Goal: Information Seeking & Learning: Learn about a topic

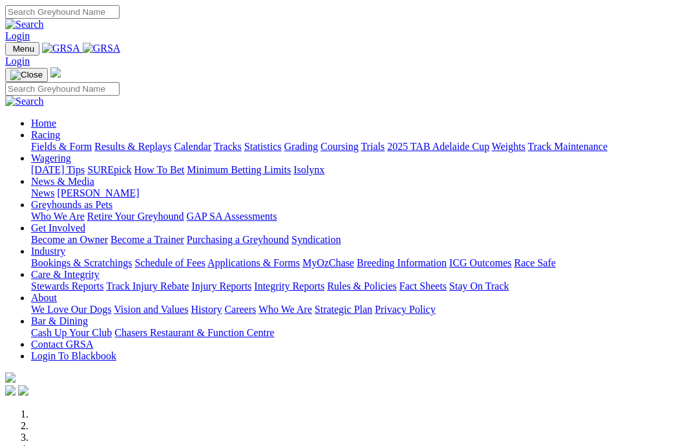
click at [60, 129] on link "Racing" at bounding box center [45, 134] width 29 height 11
click at [358, 141] on link "Coursing" at bounding box center [339, 146] width 38 height 11
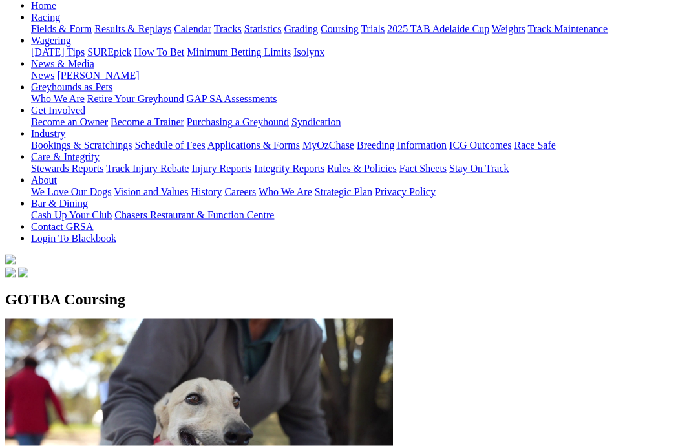
scroll to position [142, 0]
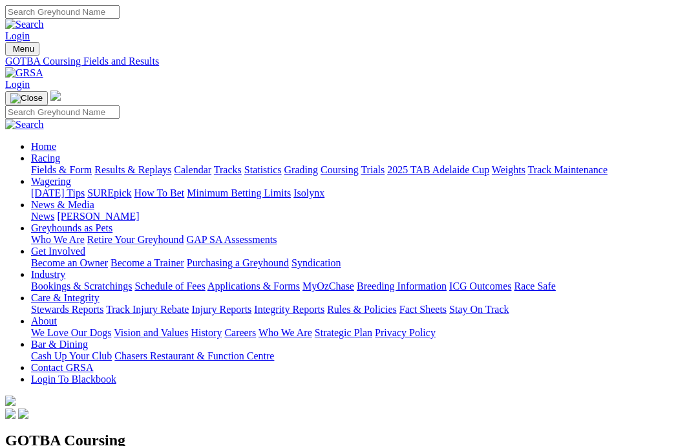
click at [51, 164] on link "Fields & Form" at bounding box center [61, 169] width 61 height 11
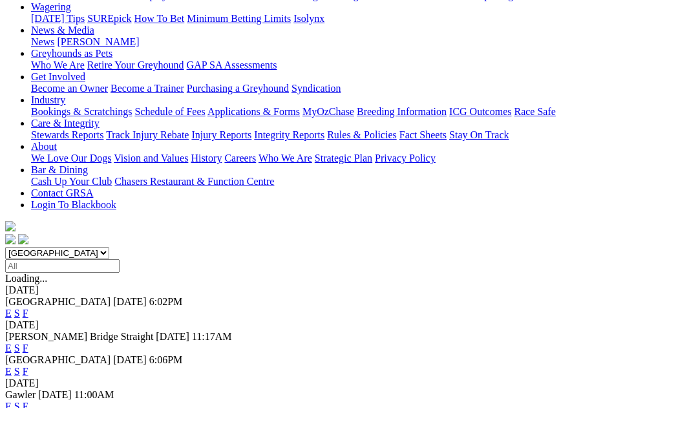
scroll to position [138, 0]
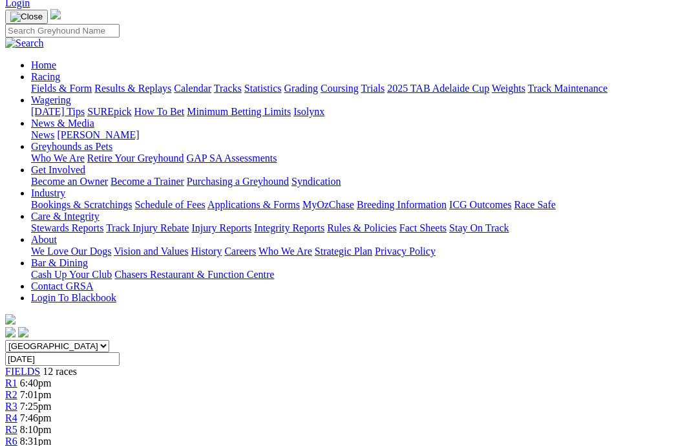
scroll to position [79, 0]
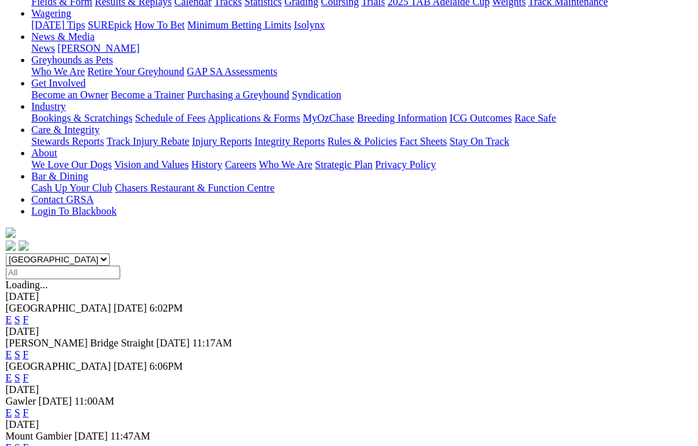
scroll to position [167, 0]
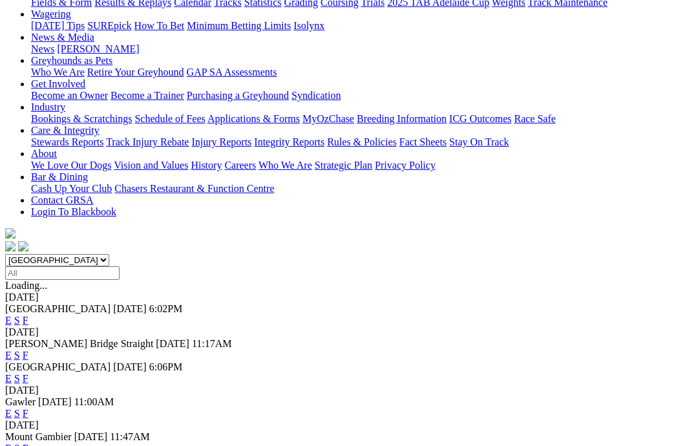
click at [28, 315] on link "F" at bounding box center [26, 320] width 6 height 11
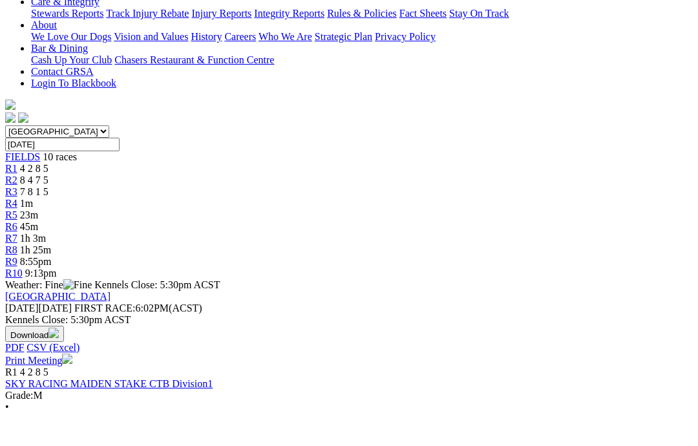
scroll to position [258, 0]
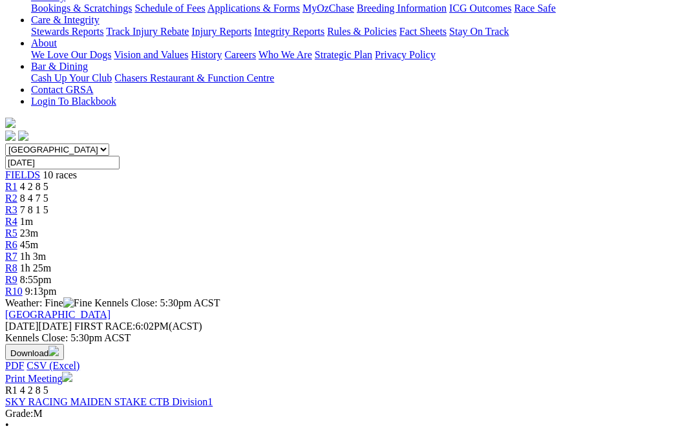
click at [132, 415] on link "SKY RACING MAIDEN STAKE CTB Division1" at bounding box center [108, 420] width 207 height 11
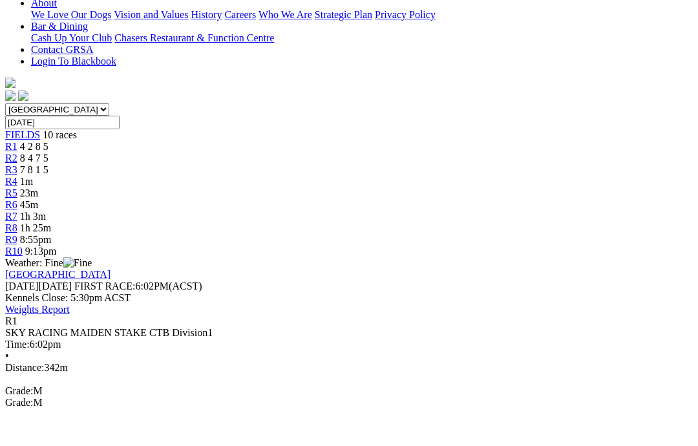
scroll to position [299, 0]
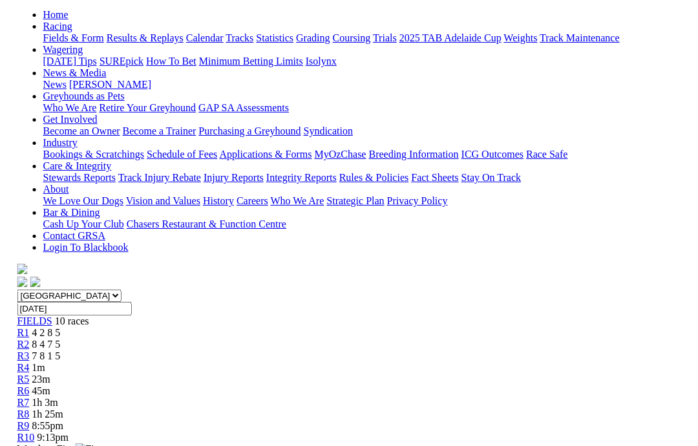
scroll to position [109, 0]
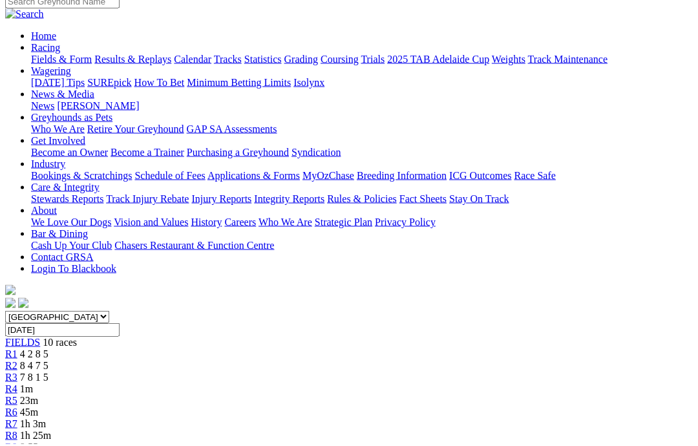
click at [17, 362] on link "R2" at bounding box center [11, 367] width 12 height 11
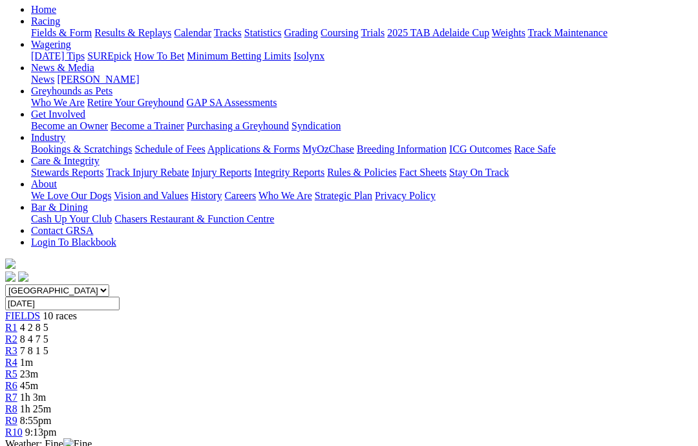
scroll to position [117, 0]
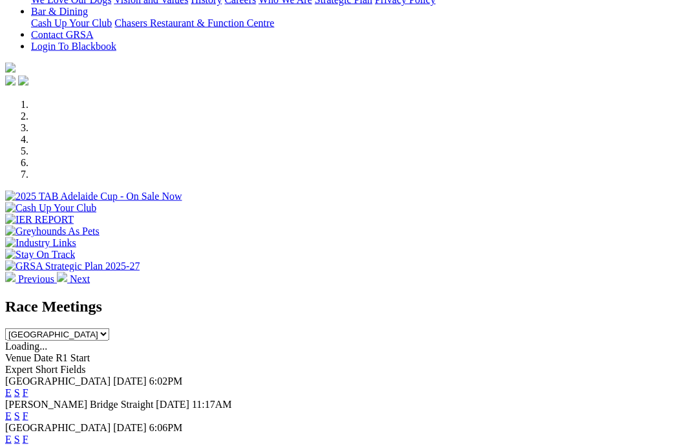
scroll to position [310, 0]
click at [28, 433] on link "F" at bounding box center [26, 438] width 6 height 11
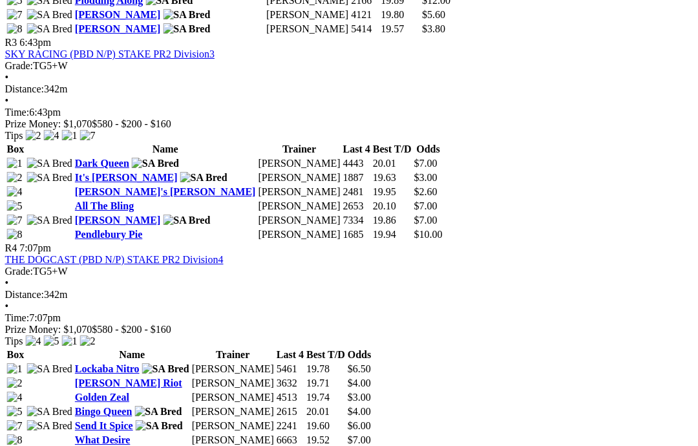
scroll to position [1036, 27]
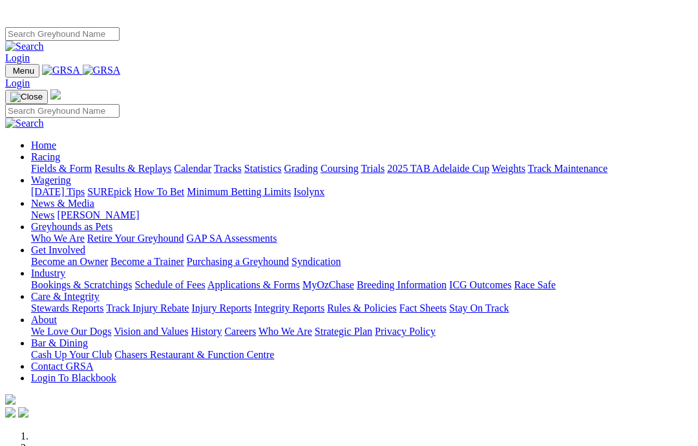
scroll to position [0, 39]
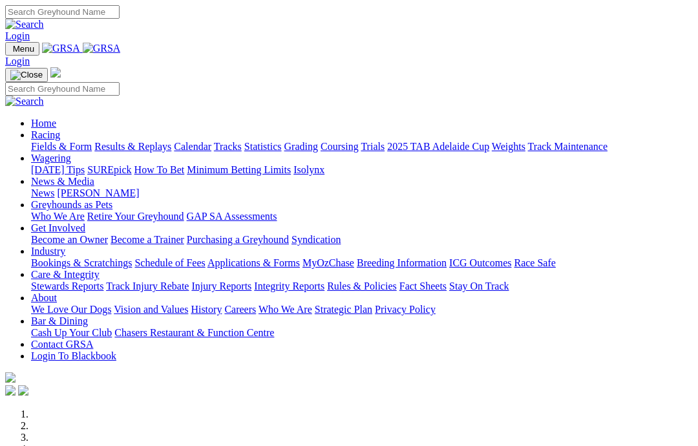
click at [94, 176] on link "News & Media" at bounding box center [62, 181] width 63 height 11
click at [54, 187] on link "News" at bounding box center [42, 192] width 23 height 11
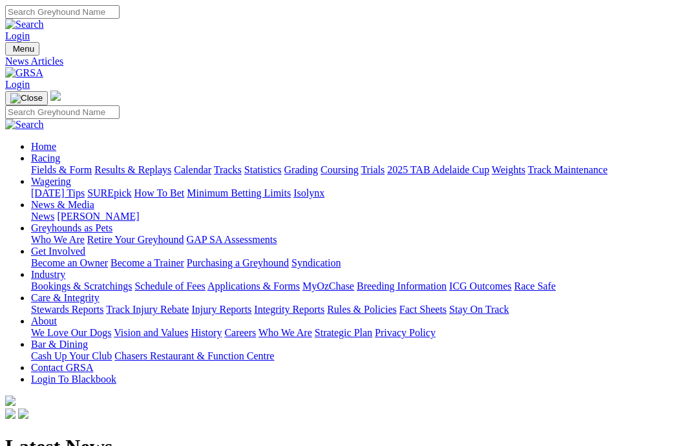
click at [60, 152] on link "Racing" at bounding box center [45, 157] width 29 height 11
click at [36, 164] on link "Fields & Form" at bounding box center [61, 169] width 61 height 11
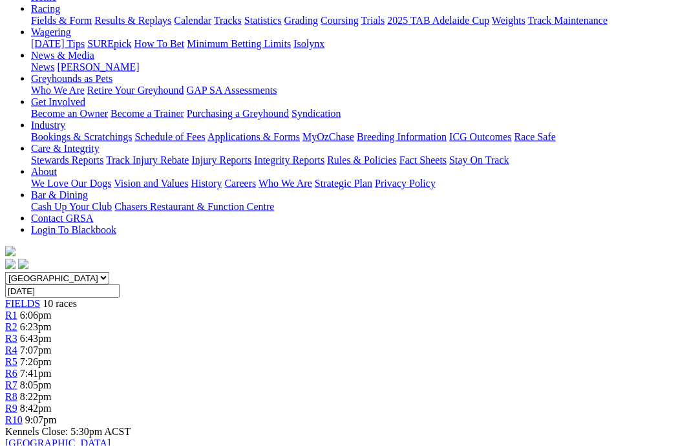
scroll to position [185, 0]
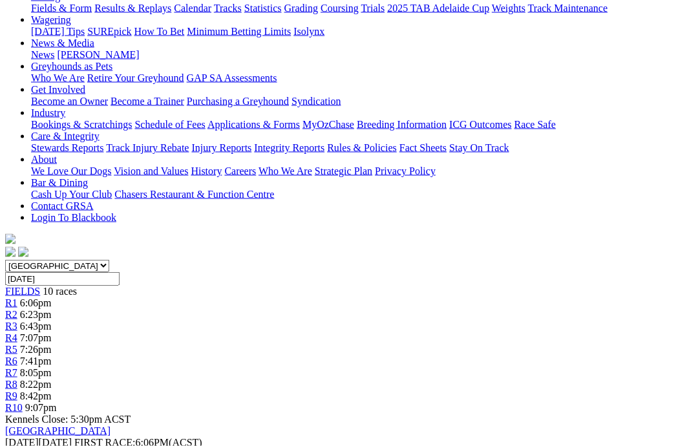
scroll to position [162, 0]
click at [52, 308] on span "6:23pm" at bounding box center [36, 313] width 32 height 11
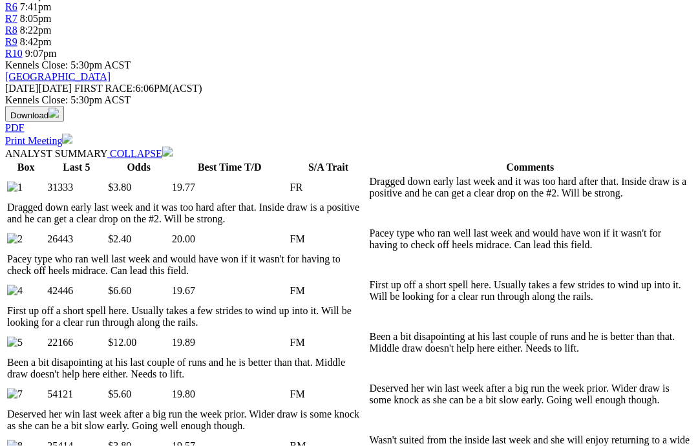
scroll to position [518, 0]
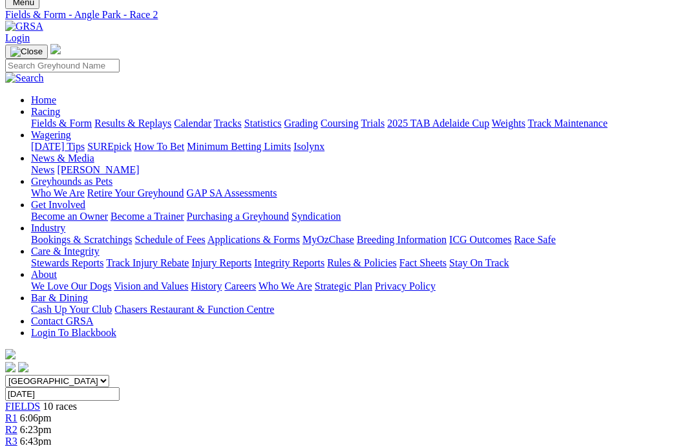
scroll to position [45, 0]
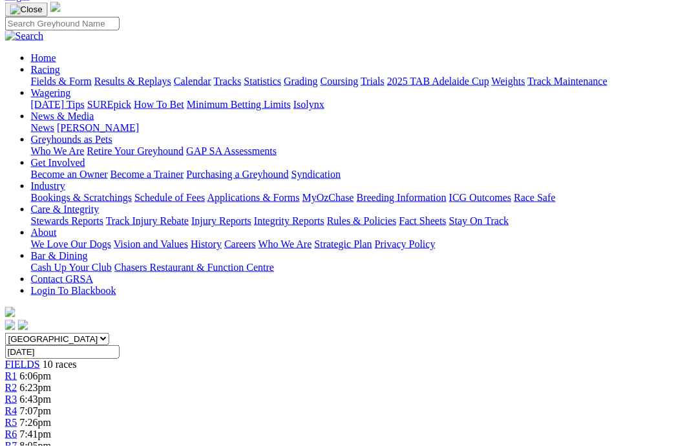
scroll to position [79, 1]
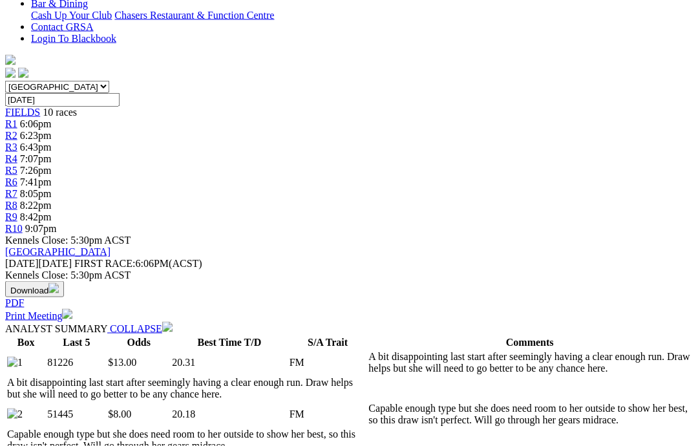
scroll to position [341, 0]
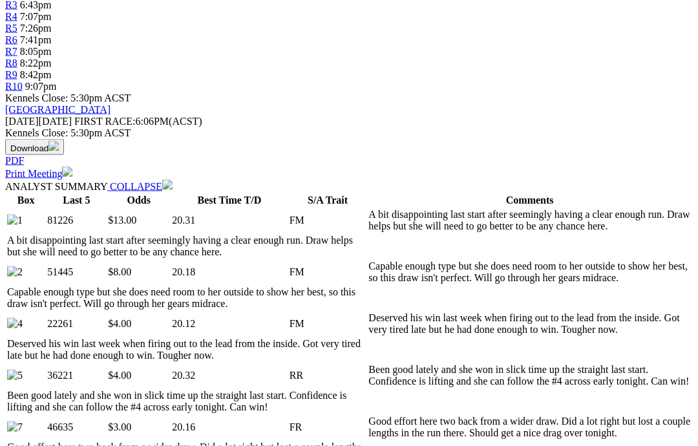
scroll to position [484, 0]
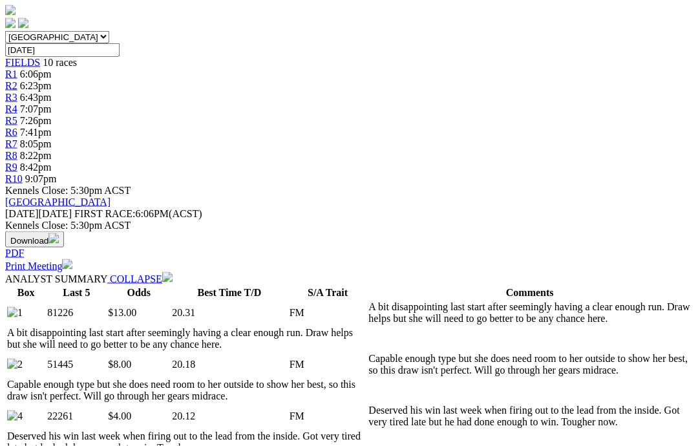
scroll to position [364, 0]
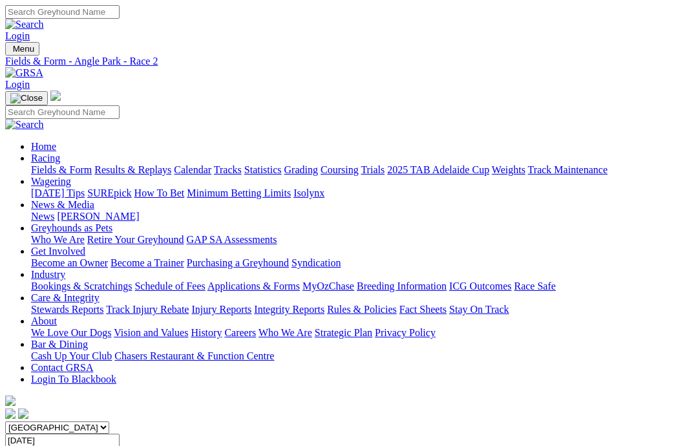
scroll to position [45, 0]
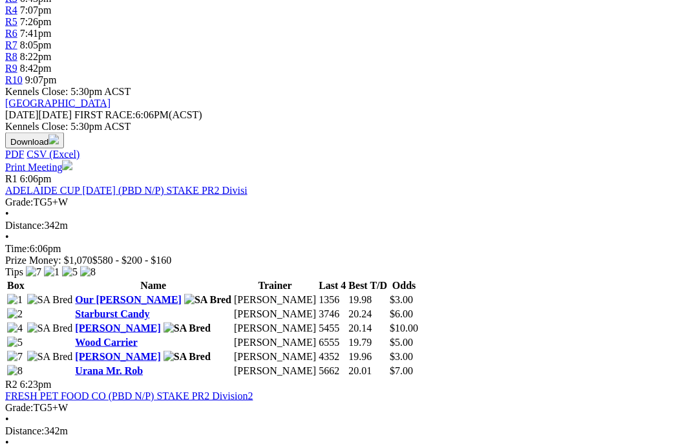
scroll to position [490, 0]
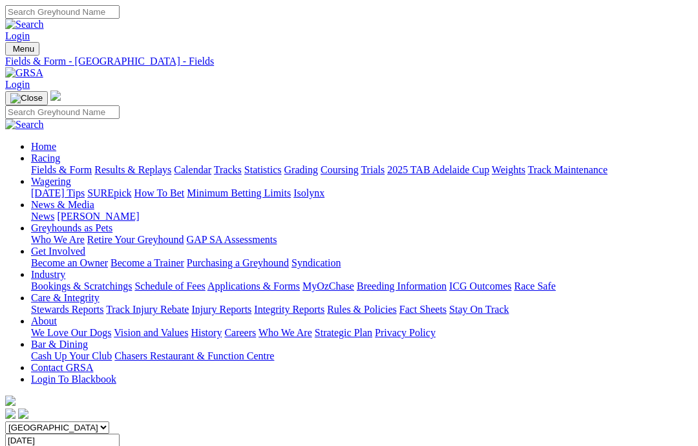
scroll to position [567, 0]
